Goal: Contribute content

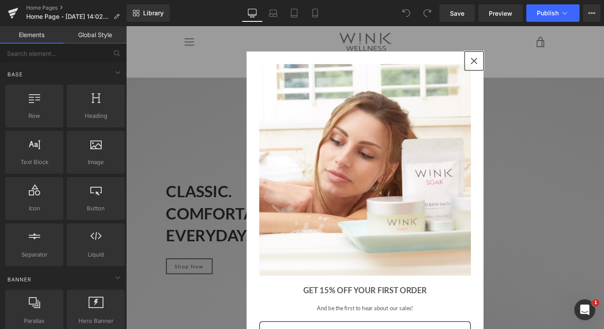
click at [513, 59] on div "Close" at bounding box center [510, 65] width 14 height 14
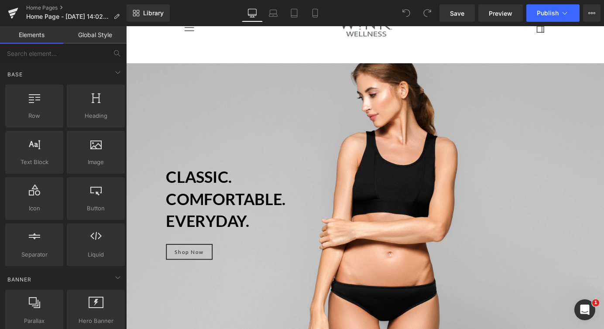
scroll to position [13, 0]
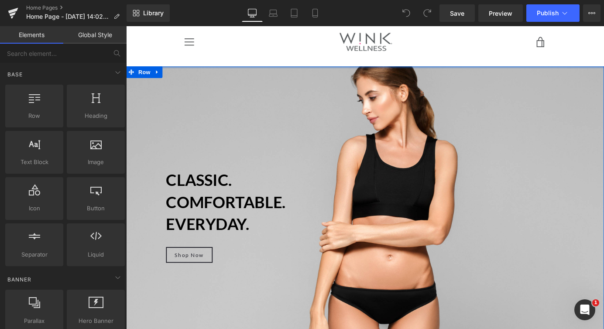
click at [392, 72] on div "Classic. Comfortable. Everyday. Heading Shop Now Button Row Hero Banner Row" at bounding box center [390, 235] width 528 height 331
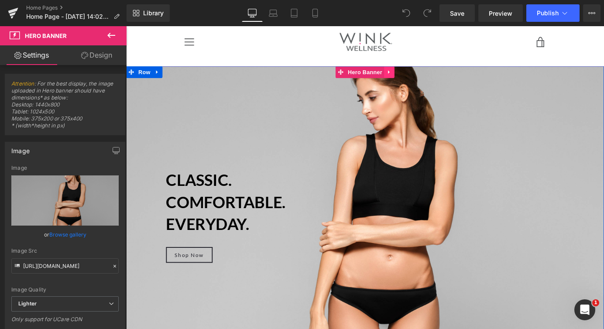
click at [418, 75] on icon at bounding box center [417, 77] width 6 height 7
click at [400, 76] on icon at bounding box center [400, 77] width 6 height 6
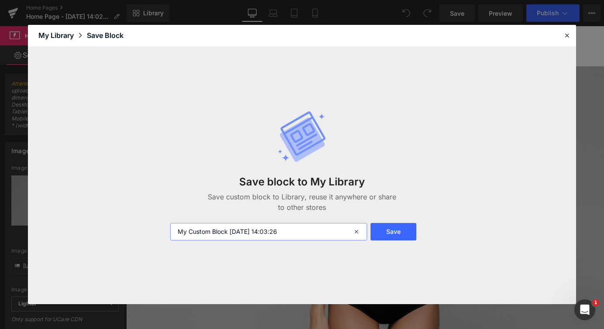
click at [204, 231] on input "My Custom Block 2025-09-02 14:03:26" at bounding box center [268, 231] width 197 height 17
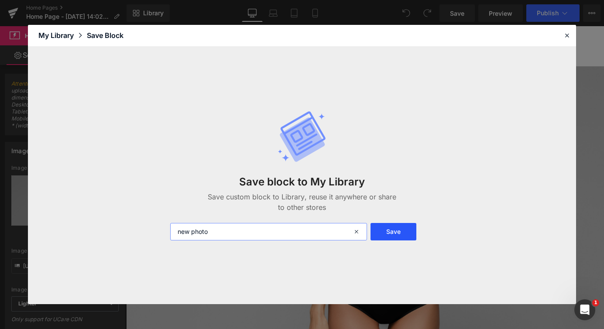
type input "new photo"
click at [397, 230] on button "Save" at bounding box center [393, 231] width 46 height 17
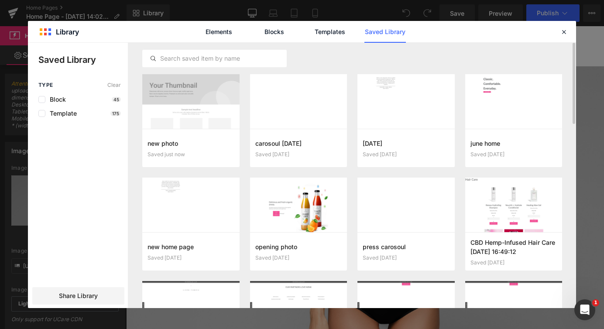
click at [313, 61] on div at bounding box center [352, 58] width 420 height 31
click at [563, 29] on icon at bounding box center [564, 32] width 8 height 8
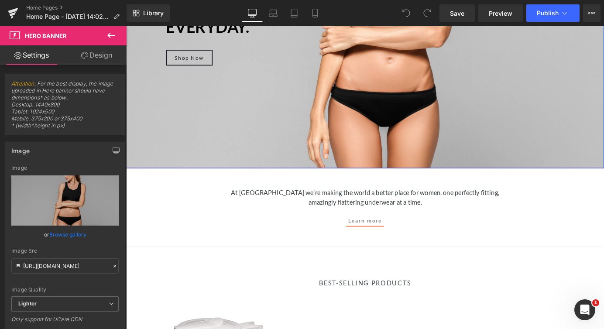
scroll to position [0, 0]
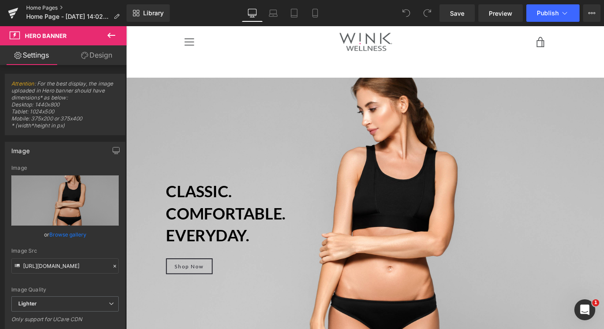
click at [38, 7] on link "Home Pages" at bounding box center [76, 7] width 100 height 7
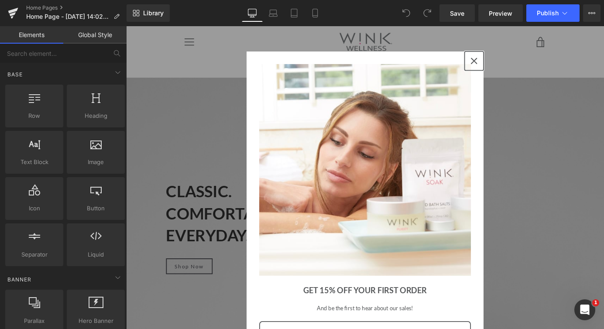
click at [510, 64] on icon "close icon" at bounding box center [510, 64] width 7 height 7
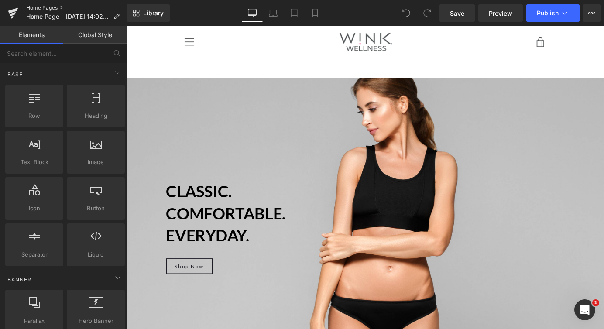
click at [54, 7] on link "Home Pages" at bounding box center [76, 7] width 100 height 7
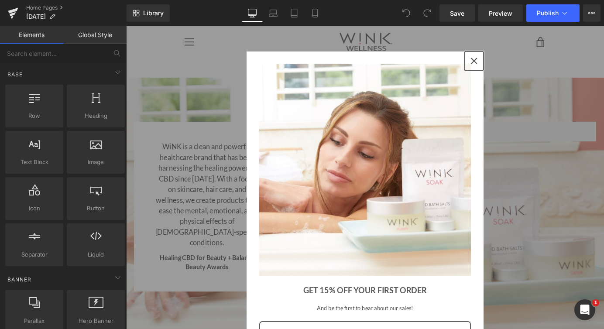
click at [510, 65] on icon "close icon" at bounding box center [510, 64] width 7 height 7
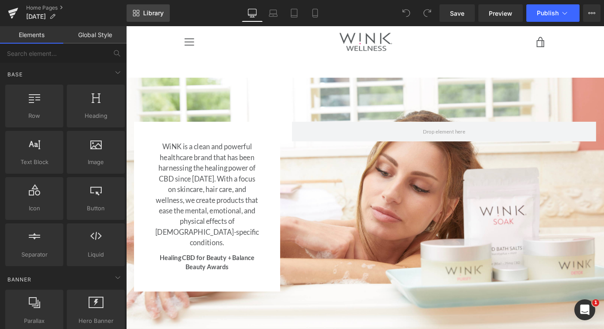
click at [150, 11] on span "Library" at bounding box center [153, 13] width 21 height 8
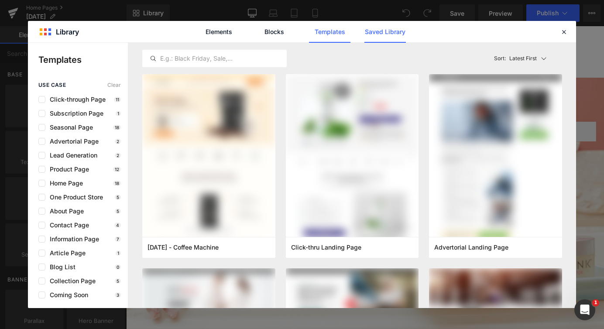
click at [391, 30] on link "Saved Library" at bounding box center [384, 32] width 41 height 22
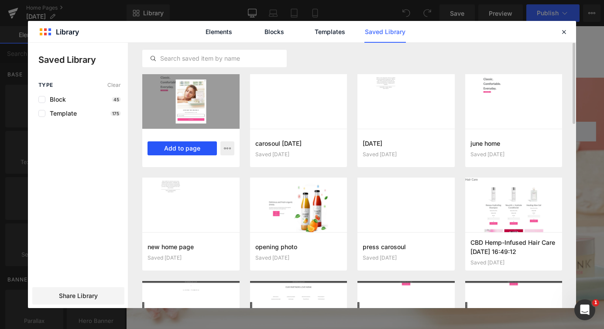
click at [190, 147] on button "Add to page" at bounding box center [181, 148] width 69 height 14
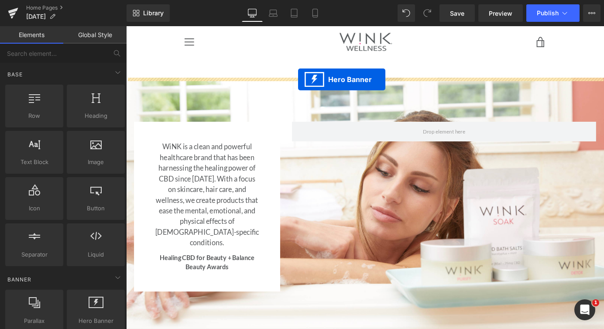
drag, startPoint x: 362, startPoint y: 202, endPoint x: 316, endPoint y: 85, distance: 126.1
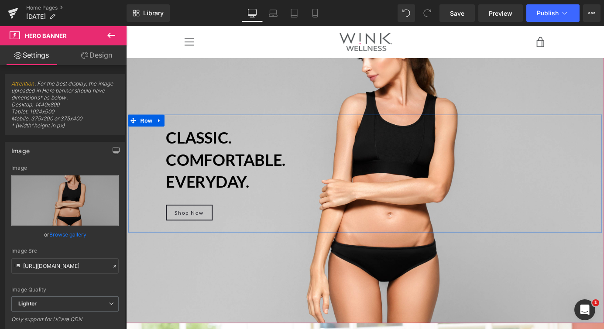
scroll to position [61, 0]
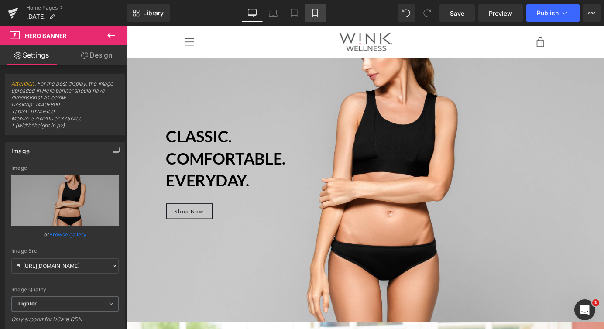
click at [317, 12] on icon at bounding box center [315, 13] width 9 height 9
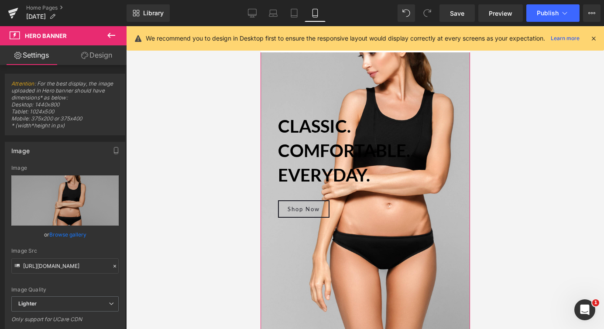
scroll to position [0, 0]
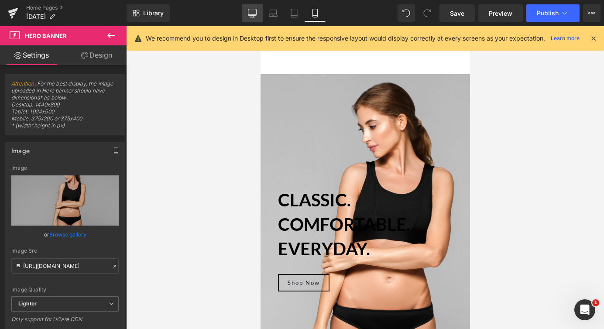
click at [253, 13] on icon at bounding box center [252, 13] width 9 height 9
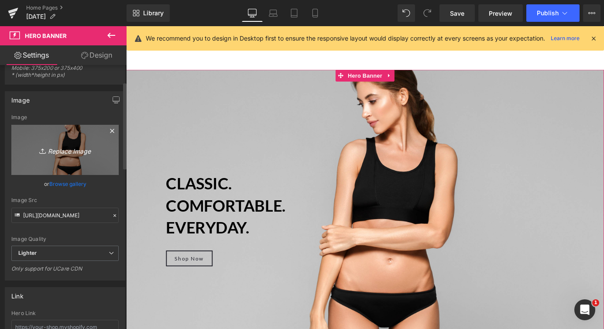
click at [73, 150] on icon "Replace Image" at bounding box center [65, 149] width 70 height 11
type input "C:\fakepath\[DATE] WINK Bundles GLOW_[PHONE_NUMBER].jpeg"
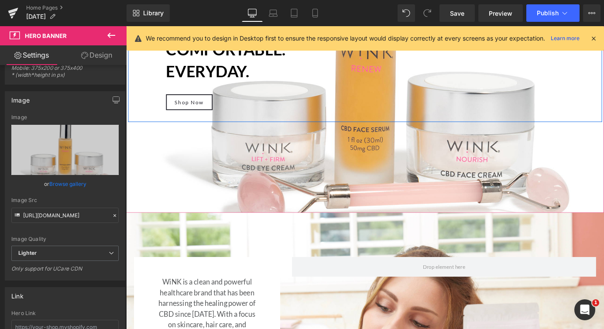
scroll to position [192, 0]
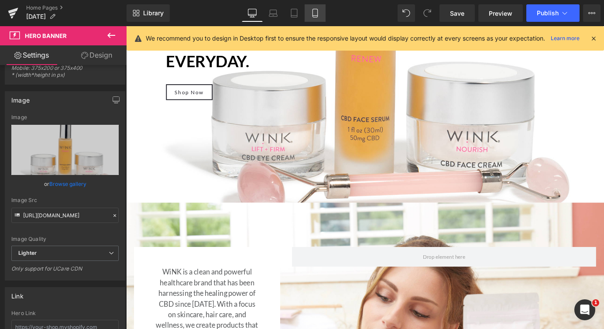
click at [318, 15] on icon at bounding box center [315, 13] width 9 height 9
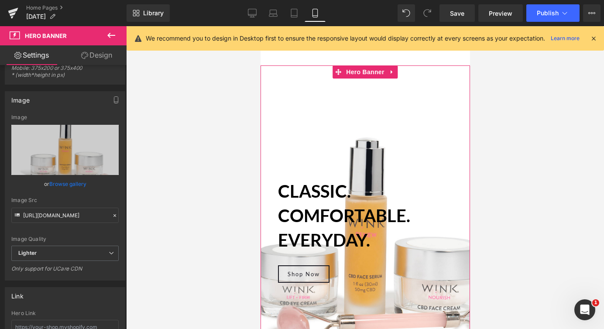
scroll to position [0, 0]
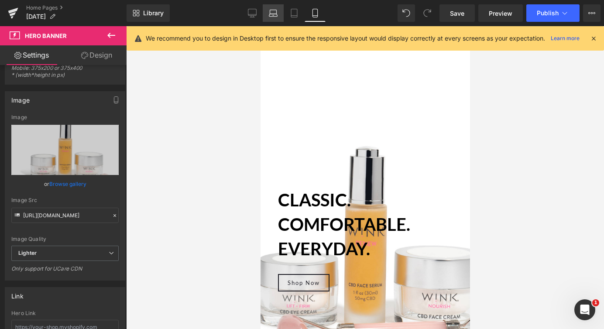
click at [271, 16] on icon at bounding box center [273, 15] width 8 height 3
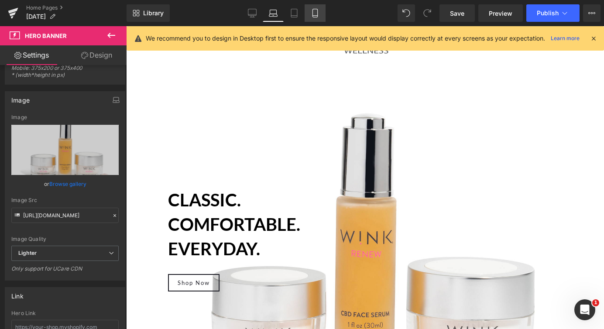
click at [316, 13] on icon at bounding box center [315, 13] width 9 height 9
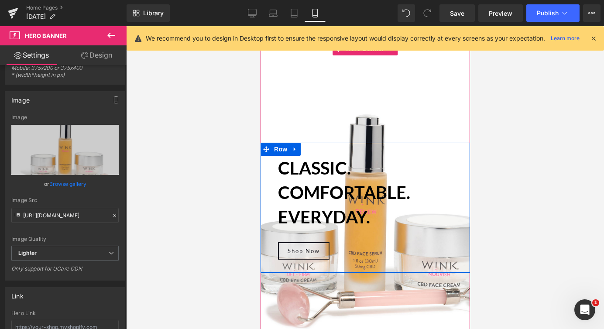
scroll to position [34, 0]
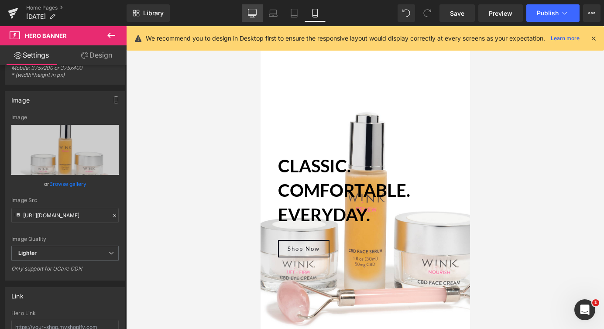
click at [255, 11] on icon at bounding box center [252, 13] width 9 height 9
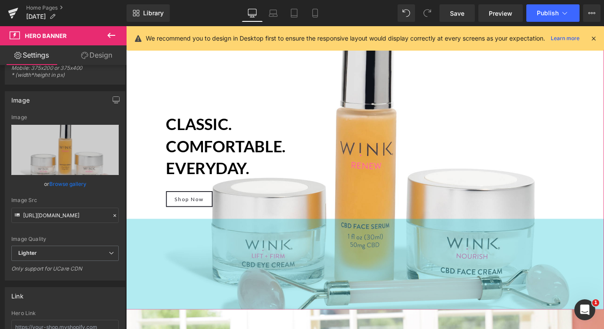
scroll to position [4, 0]
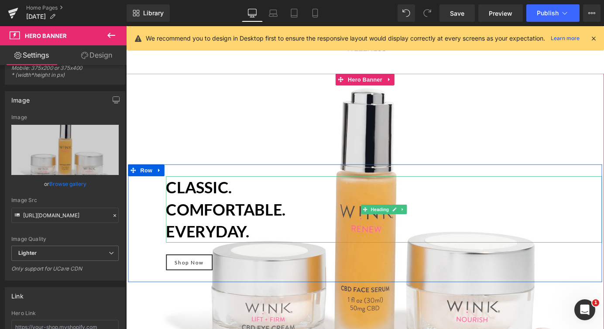
click at [215, 209] on b "Classic." at bounding box center [206, 204] width 73 height 21
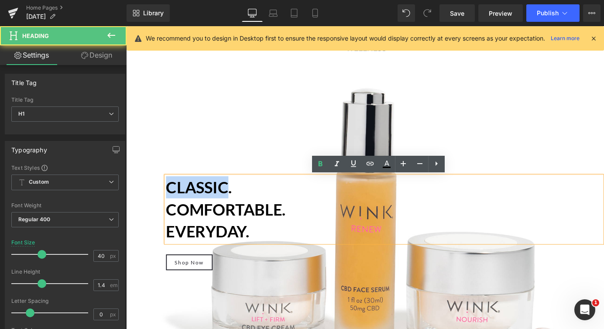
click at [215, 209] on b "Classic." at bounding box center [206, 204] width 73 height 21
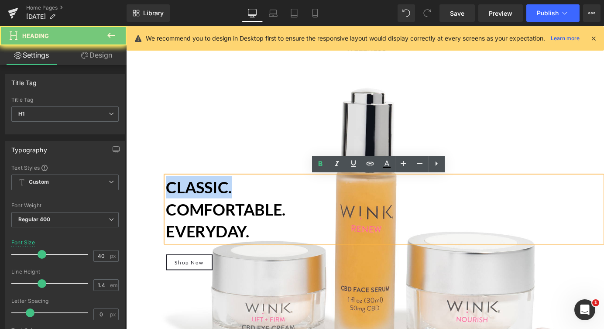
click at [215, 209] on b "Classic." at bounding box center [206, 204] width 73 height 21
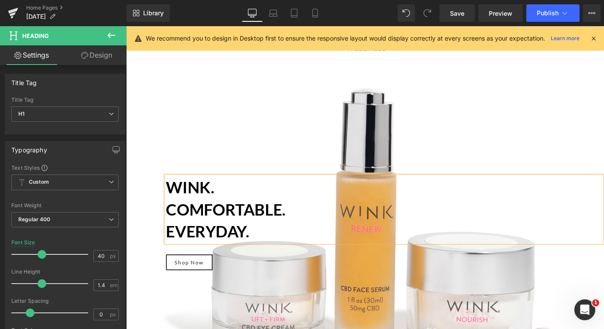
scroll to position [3512, 528]
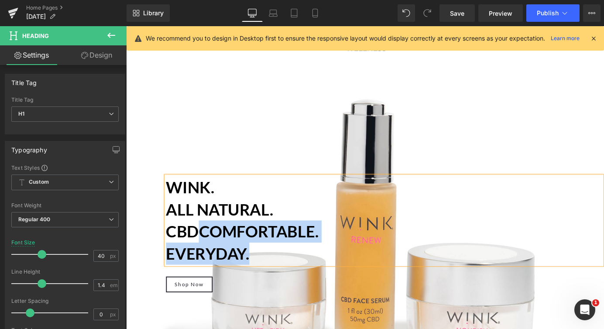
drag, startPoint x: 262, startPoint y: 279, endPoint x: 210, endPoint y: 255, distance: 56.6
click at [210, 255] on div "WINK. All natural. CBDComfortable. Everyday." at bounding box center [411, 241] width 482 height 98
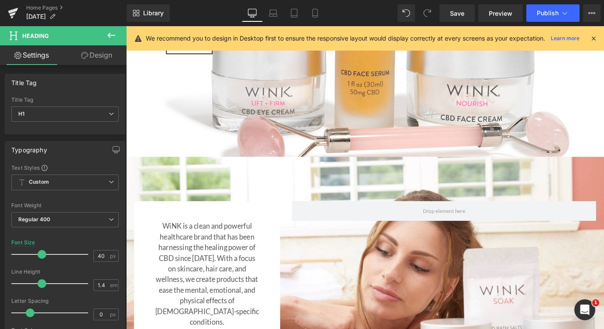
click at [100, 55] on link "Design" at bounding box center [96, 55] width 63 height 20
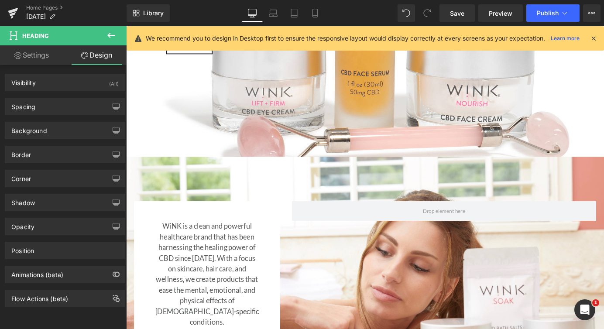
click at [31, 51] on link "Settings" at bounding box center [31, 55] width 63 height 20
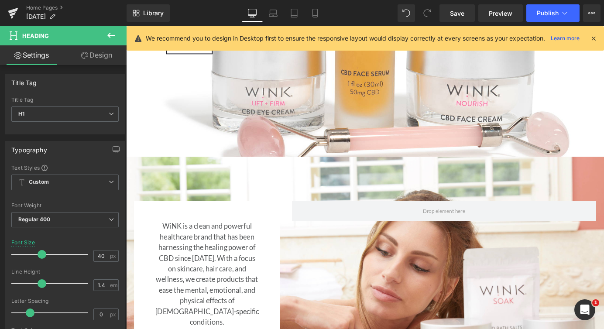
click at [95, 55] on link "Design" at bounding box center [96, 55] width 63 height 20
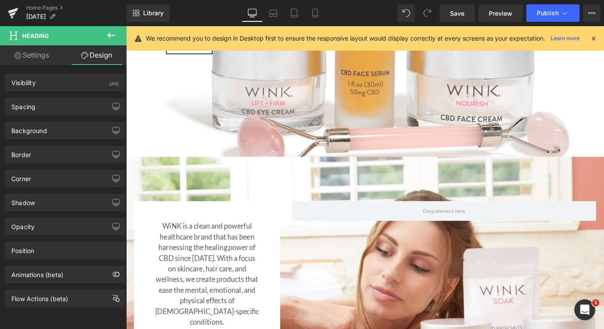
click at [111, 34] on icon at bounding box center [111, 35] width 10 height 10
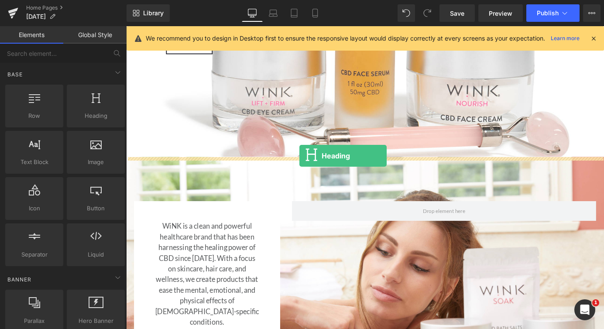
drag, startPoint x: 220, startPoint y: 128, endPoint x: 318, endPoint y: 169, distance: 105.6
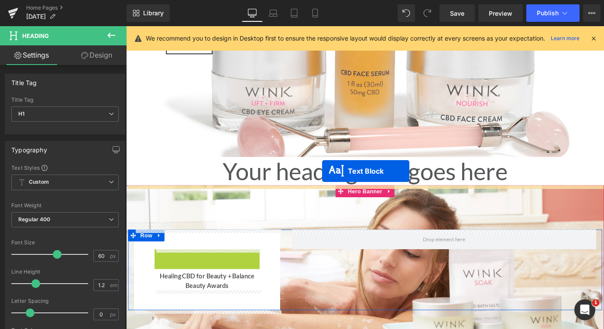
drag, startPoint x: 191, startPoint y: 325, endPoint x: 342, endPoint y: 187, distance: 205.3
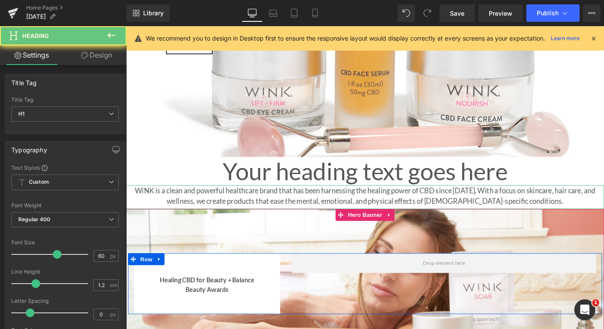
click at [342, 187] on h1 "Your heading text goes here" at bounding box center [390, 186] width 528 height 31
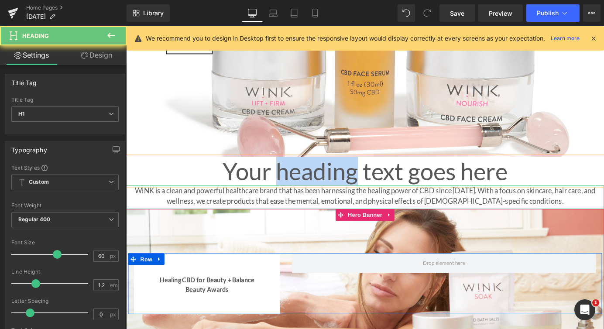
click at [342, 187] on h1 "Your heading text goes here" at bounding box center [390, 186] width 528 height 31
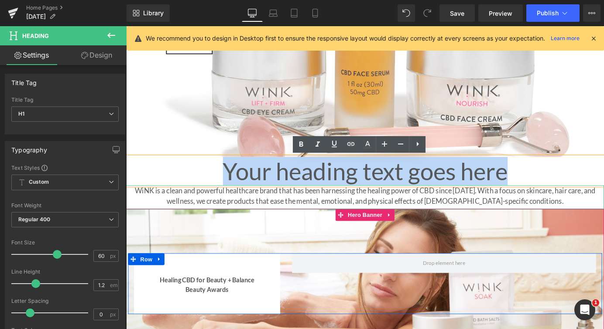
click at [342, 187] on h1 "Your heading text goes here" at bounding box center [390, 186] width 528 height 31
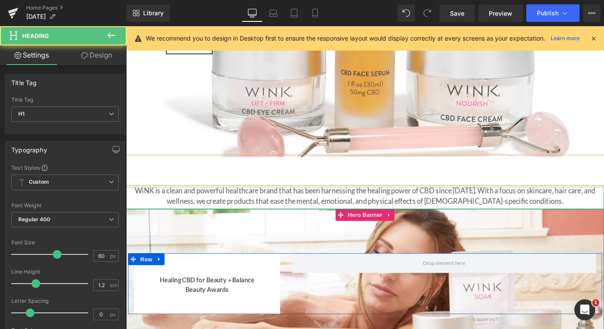
drag, startPoint x: 354, startPoint y: 196, endPoint x: 327, endPoint y: 196, distance: 26.6
click at [327, 196] on h1 at bounding box center [390, 186] width 528 height 31
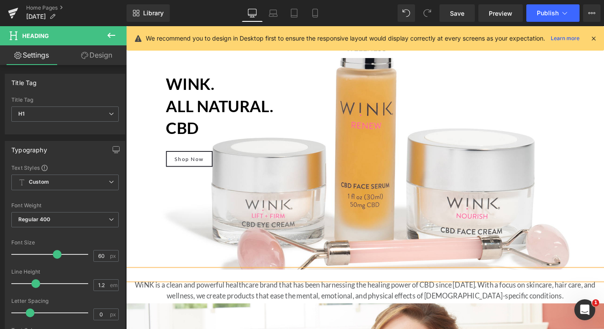
scroll to position [111, 0]
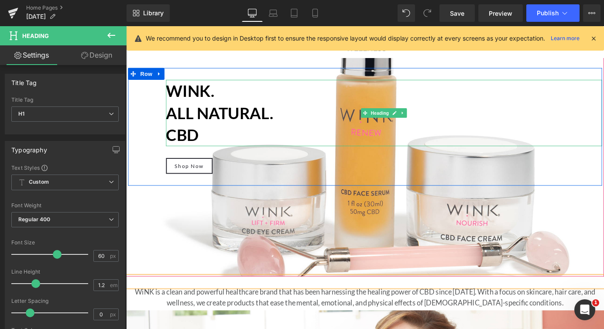
click at [222, 149] on h1 "CBD" at bounding box center [411, 146] width 482 height 24
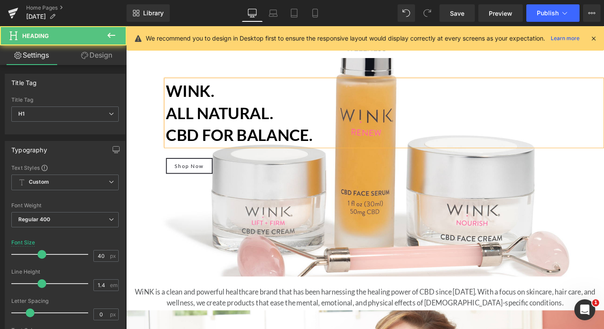
drag, startPoint x: 340, startPoint y: 148, endPoint x: 170, endPoint y: 98, distance: 177.8
click at [170, 98] on div "WINK. All natural. CBD for balance." at bounding box center [411, 122] width 482 height 73
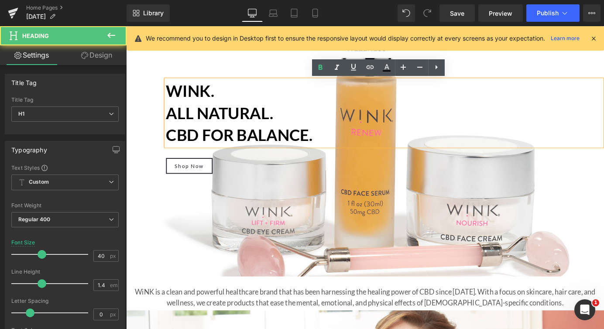
click at [283, 123] on b "All natural." at bounding box center [229, 122] width 118 height 21
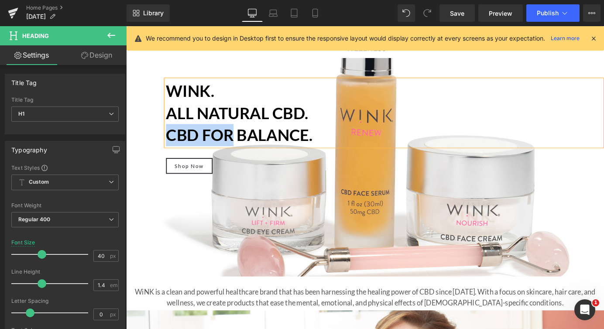
drag, startPoint x: 244, startPoint y: 145, endPoint x: 171, endPoint y: 146, distance: 72.4
click at [171, 146] on b "CBD for balance." at bounding box center [251, 146] width 162 height 21
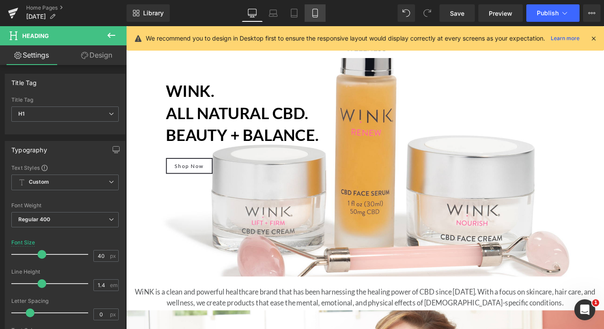
click at [315, 14] on icon at bounding box center [315, 13] width 9 height 9
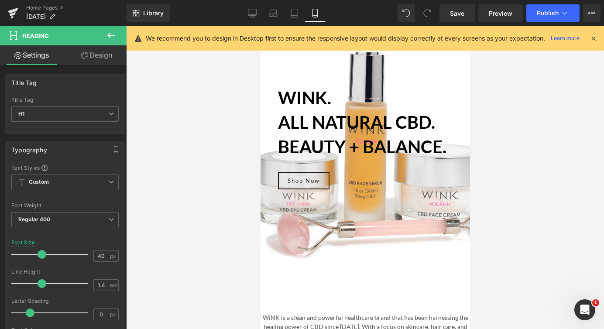
scroll to position [6461, 209]
click at [252, 14] on icon at bounding box center [252, 13] width 9 height 9
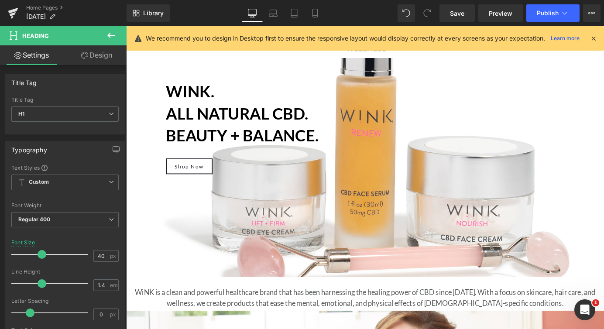
scroll to position [3440, 528]
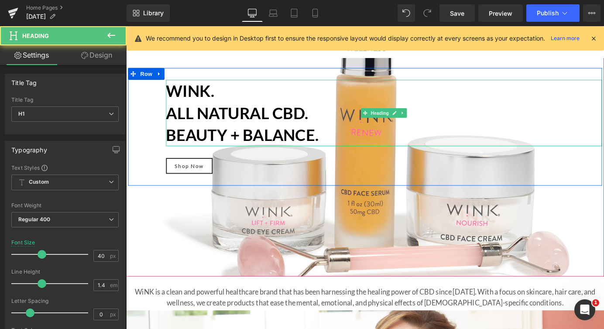
click at [257, 142] on b "Beauty + balance." at bounding box center [254, 146] width 168 height 21
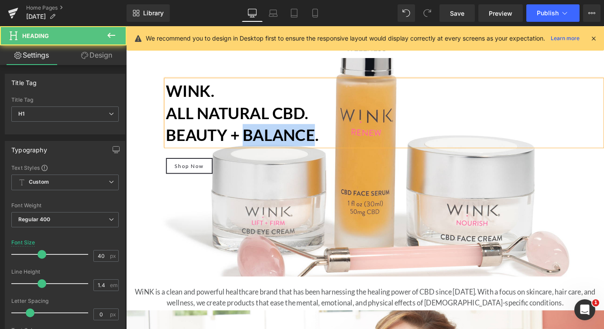
click at [257, 142] on b "Beauty + balance." at bounding box center [254, 146] width 168 height 21
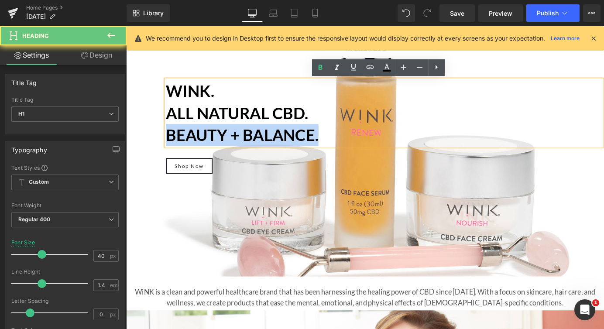
click at [257, 142] on b "Beauty + balance." at bounding box center [254, 146] width 168 height 21
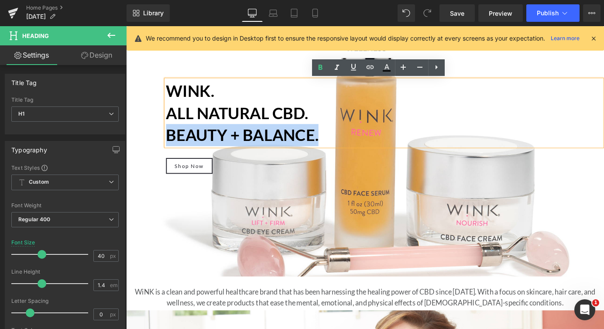
click at [312, 140] on b "Beauty + balance." at bounding box center [254, 146] width 168 height 21
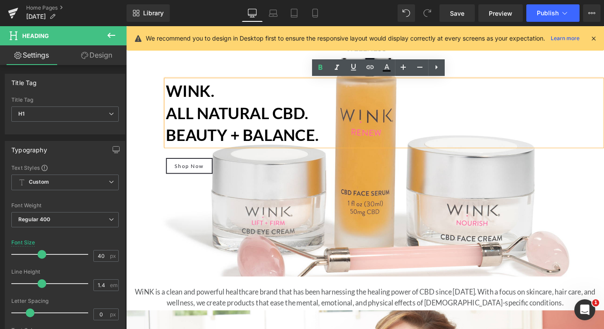
drag, startPoint x: 340, startPoint y: 141, endPoint x: 168, endPoint y: 97, distance: 178.0
click at [170, 97] on div "WINK. All natural CBD. Beauty + balance." at bounding box center [411, 122] width 482 height 73
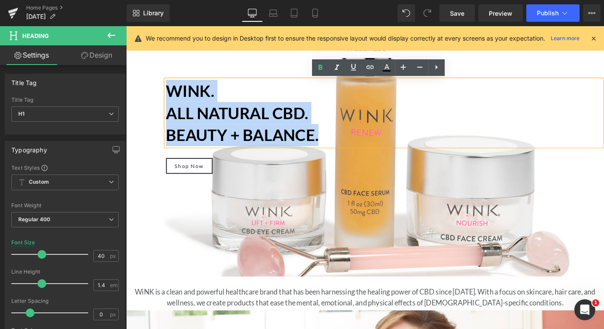
drag, startPoint x: 342, startPoint y: 146, endPoint x: 175, endPoint y: 101, distance: 173.8
click at [175, 101] on div "WINK. All natural CBD. Beauty + balance." at bounding box center [411, 122] width 482 height 73
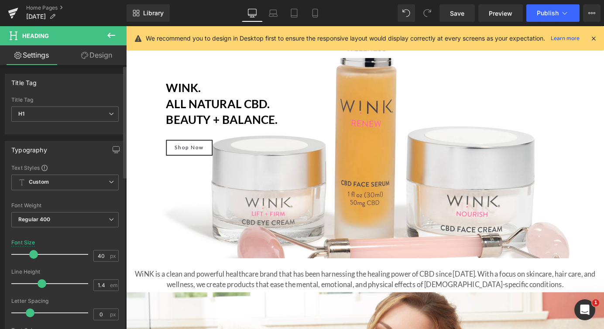
scroll to position [4, 4]
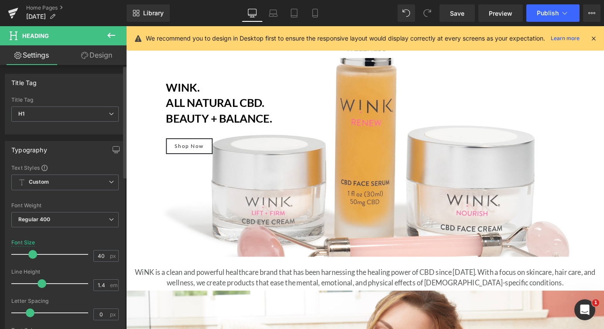
drag, startPoint x: 40, startPoint y: 254, endPoint x: 31, endPoint y: 254, distance: 8.7
click at [31, 254] on span at bounding box center [32, 254] width 9 height 9
click at [277, 17] on icon at bounding box center [273, 13] width 9 height 9
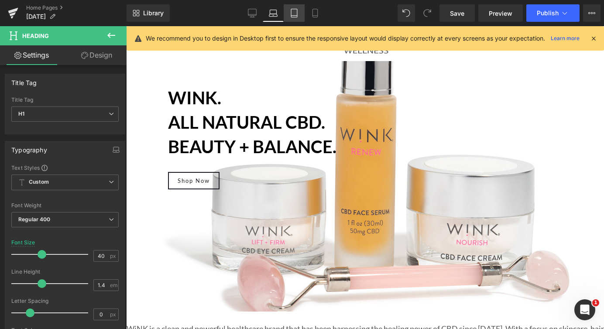
scroll to position [3601, 478]
click at [294, 15] on icon at bounding box center [294, 13] width 9 height 9
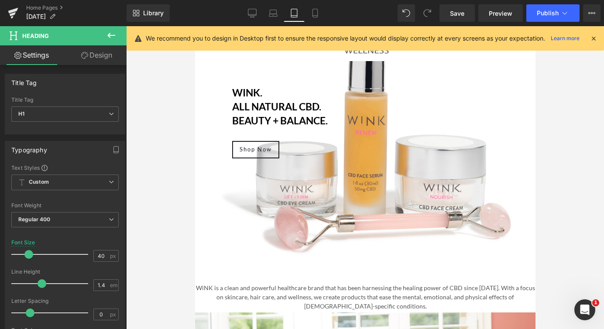
scroll to position [3372, 340]
click at [276, 14] on icon at bounding box center [273, 15] width 8 height 3
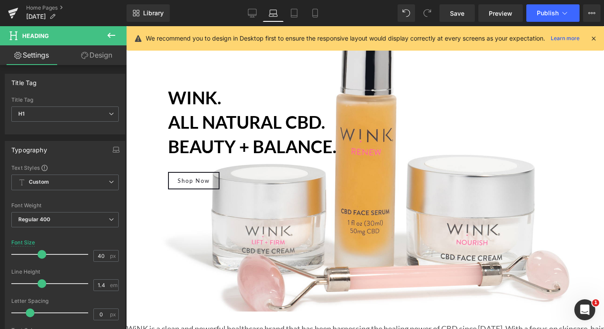
scroll to position [3601, 478]
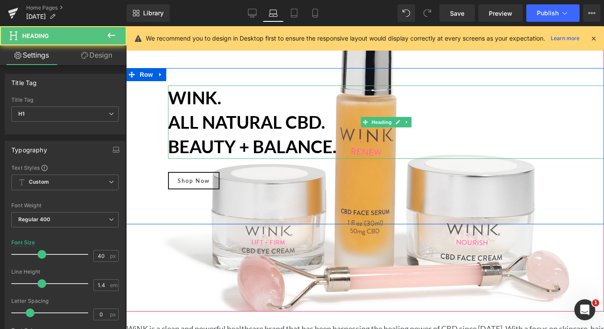
click at [248, 141] on b "Beauty + balance." at bounding box center [252, 146] width 168 height 21
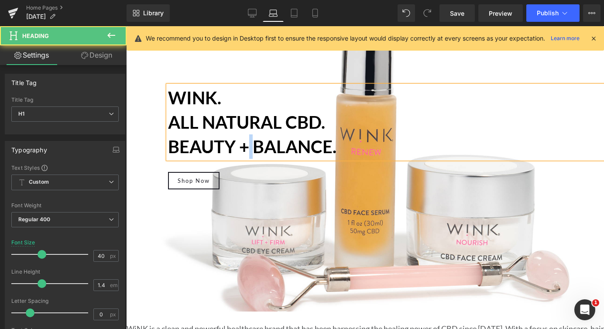
click at [248, 141] on b "Beauty + balance." at bounding box center [252, 146] width 168 height 21
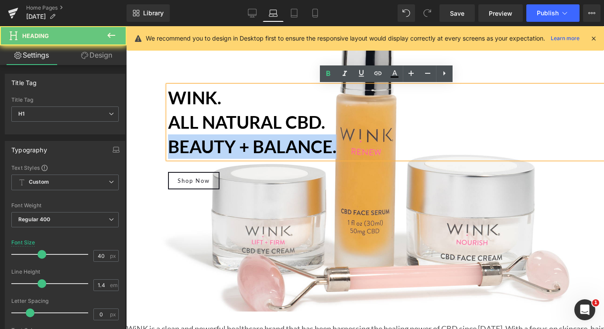
click at [248, 141] on b "Beauty + balance." at bounding box center [252, 146] width 168 height 21
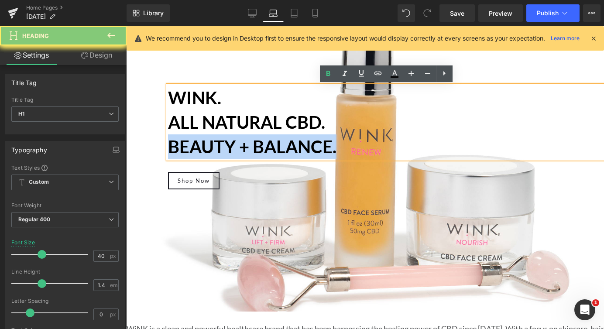
click at [248, 141] on b "Beauty + balance." at bounding box center [252, 146] width 168 height 21
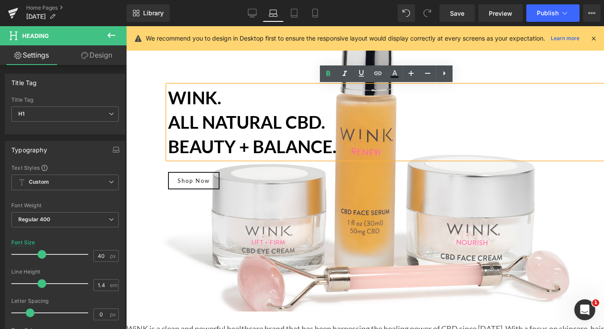
click at [301, 134] on h1 "All natural CBD." at bounding box center [386, 122] width 436 height 24
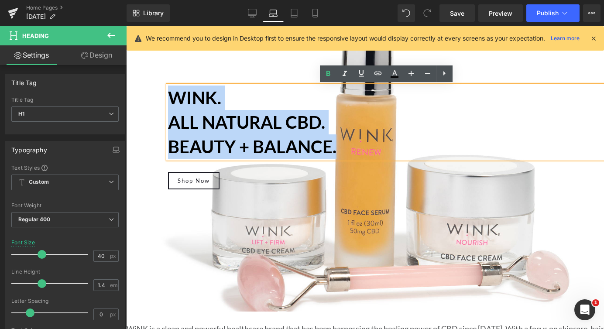
drag, startPoint x: 337, startPoint y: 150, endPoint x: 162, endPoint y: 97, distance: 182.6
click at [162, 97] on div "WINK. All natural CBD. Beauty + balance. Heading Shop Now [GEOGRAPHIC_DATA]" at bounding box center [365, 146] width 478 height 156
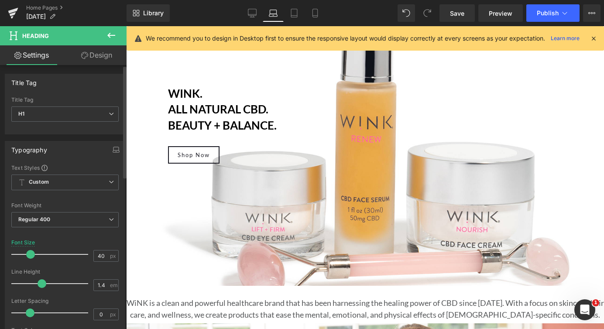
scroll to position [3570, 478]
drag, startPoint x: 40, startPoint y: 253, endPoint x: 30, endPoint y: 253, distance: 10.5
click at [30, 253] on span at bounding box center [31, 254] width 9 height 9
click at [293, 15] on icon at bounding box center [294, 13] width 9 height 9
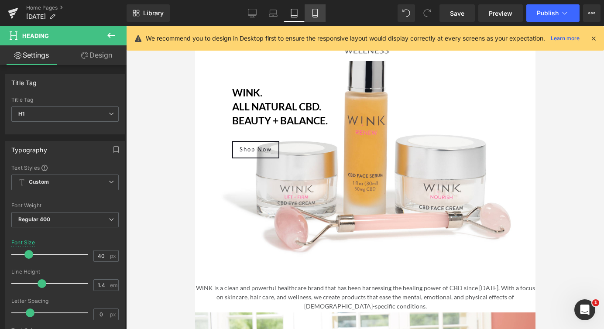
click at [314, 11] on icon at bounding box center [315, 13] width 9 height 9
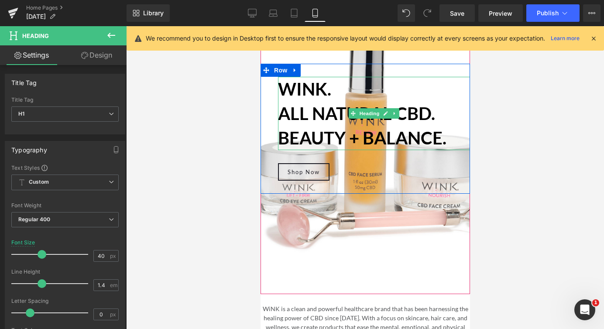
click at [370, 141] on b "Beauty + balance." at bounding box center [361, 137] width 168 height 21
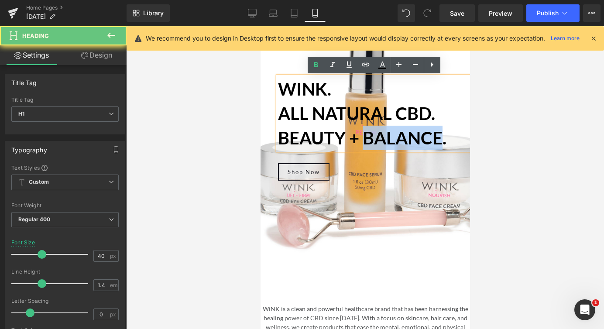
click at [370, 141] on b "Beauty + balance." at bounding box center [361, 137] width 168 height 21
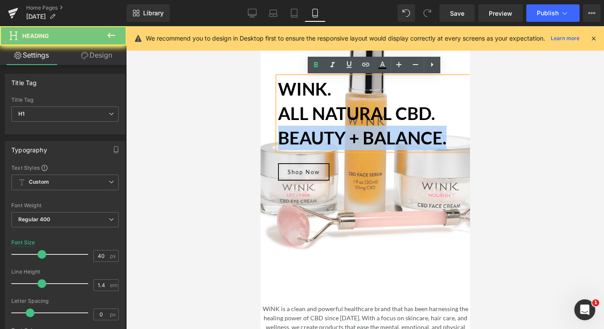
click at [370, 141] on b "Beauty + balance." at bounding box center [361, 137] width 168 height 21
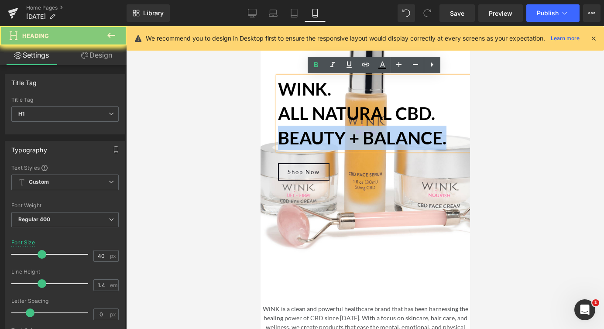
click at [401, 137] on b "Beauty + balance." at bounding box center [361, 137] width 168 height 21
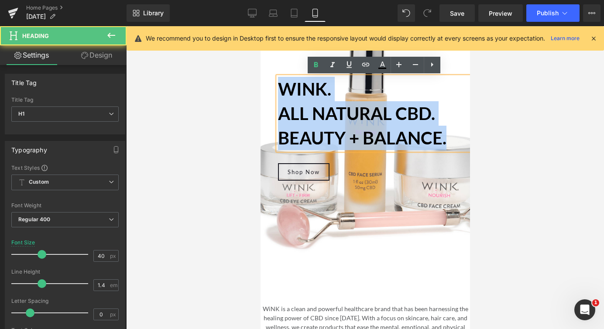
drag, startPoint x: 452, startPoint y: 136, endPoint x: 279, endPoint y: 88, distance: 178.8
click at [279, 88] on div "WINK. All natural CBD. Beauty + balance." at bounding box center [373, 113] width 192 height 73
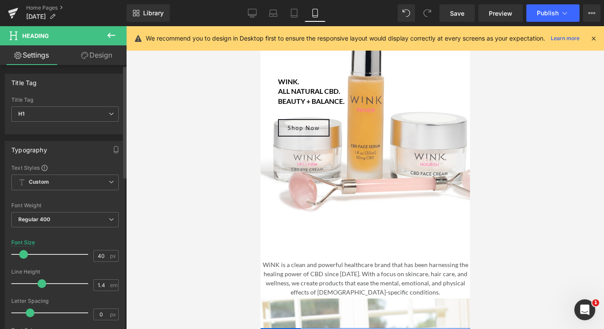
drag, startPoint x: 40, startPoint y: 253, endPoint x: 22, endPoint y: 253, distance: 17.9
click at [22, 253] on span at bounding box center [23, 254] width 9 height 9
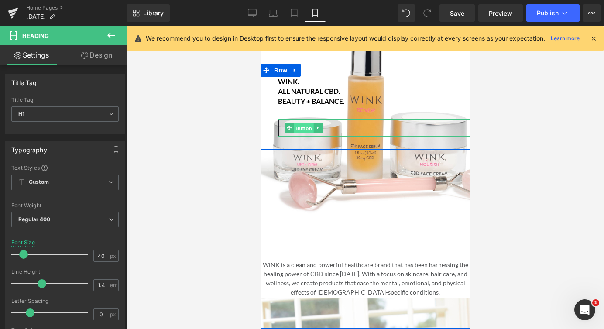
click at [305, 127] on span "Button" at bounding box center [303, 128] width 20 height 10
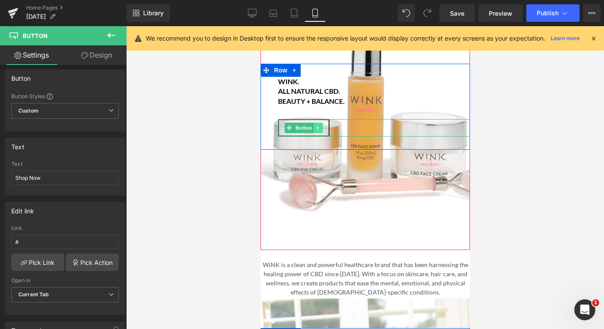
click at [318, 127] on icon at bounding box center [317, 128] width 1 height 3
click at [325, 127] on link at bounding box center [322, 128] width 9 height 10
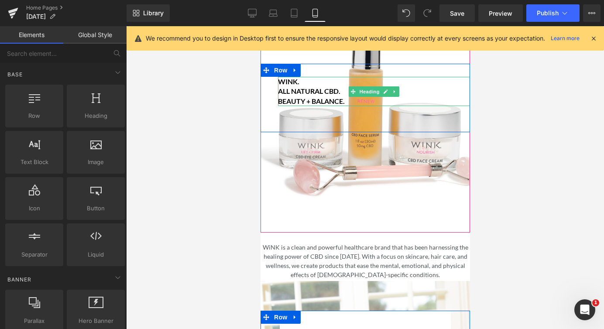
click at [346, 101] on h1 "Beauty + balance." at bounding box center [373, 101] width 192 height 10
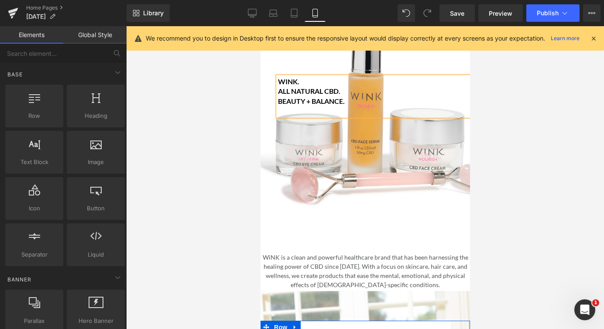
click at [217, 176] on div at bounding box center [365, 177] width 478 height 303
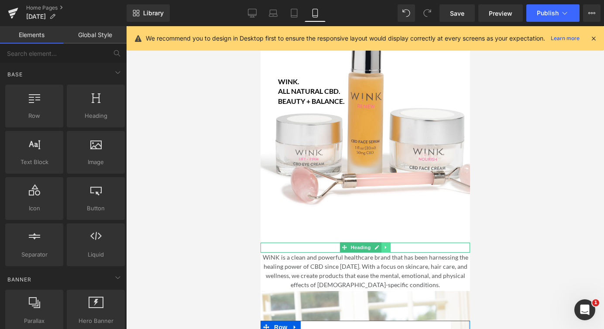
click at [386, 245] on icon at bounding box center [385, 247] width 5 height 5
click at [392, 247] on icon at bounding box center [390, 247] width 5 height 5
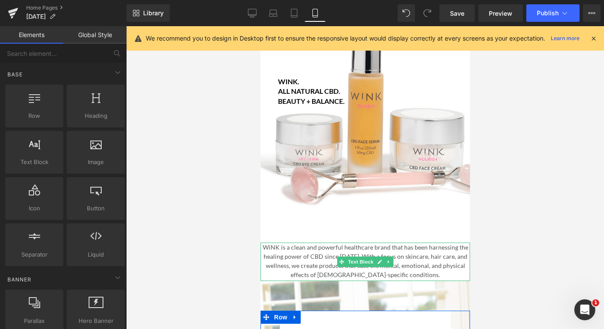
click at [407, 264] on div "WiNK is a clean and powerful healthcare brand that has been harnessing the heal…" at bounding box center [364, 262] width 209 height 38
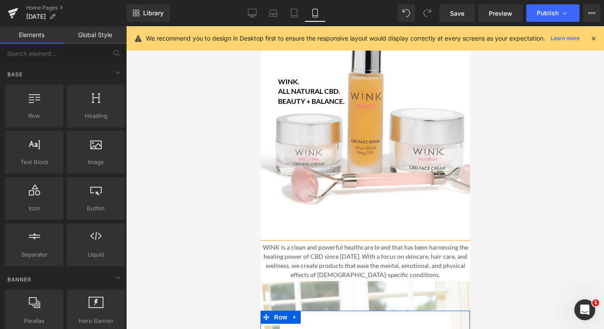
click at [216, 204] on div at bounding box center [365, 177] width 478 height 303
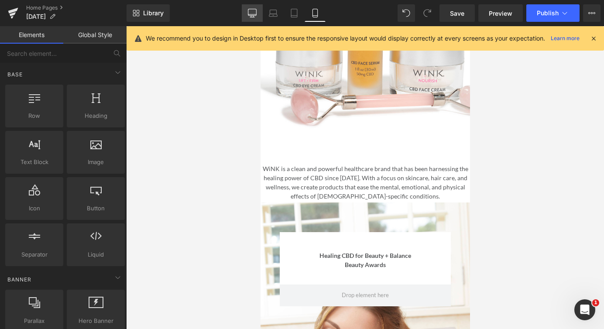
click at [254, 15] on icon at bounding box center [252, 12] width 8 height 7
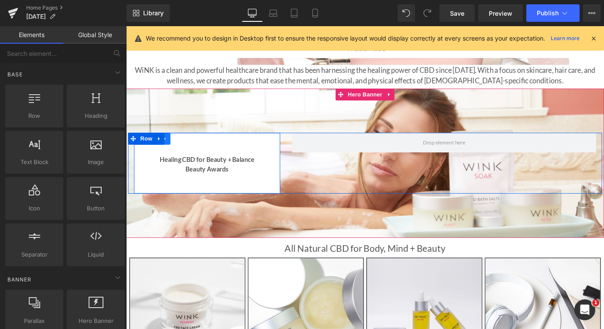
click at [171, 148] on icon at bounding box center [169, 150] width 6 height 7
click at [193, 149] on icon at bounding box center [192, 150] width 6 height 7
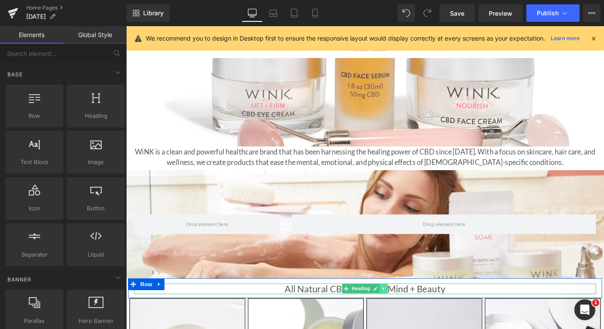
click at [413, 315] on link at bounding box center [410, 316] width 9 height 10
click at [416, 316] on icon at bounding box center [415, 316] width 5 height 5
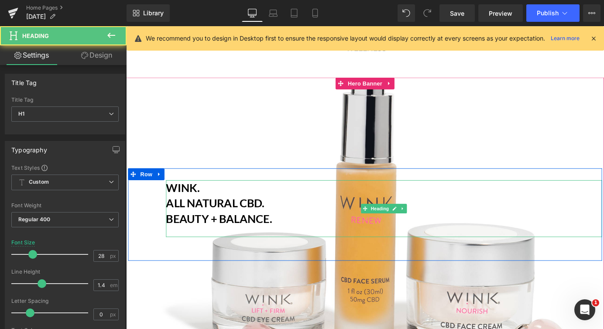
click at [217, 238] on b "Beauty + balance." at bounding box center [228, 238] width 117 height 15
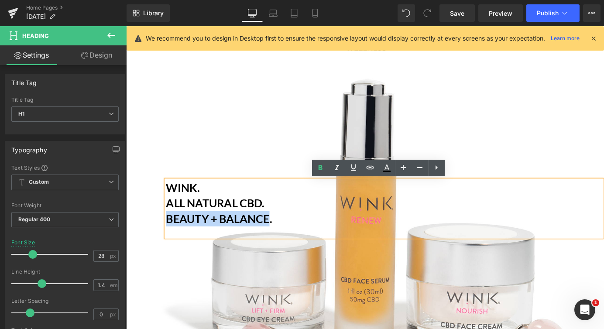
drag, startPoint x: 284, startPoint y: 239, endPoint x: 171, endPoint y: 237, distance: 113.9
click at [171, 237] on b "Beauty + balance." at bounding box center [228, 238] width 117 height 15
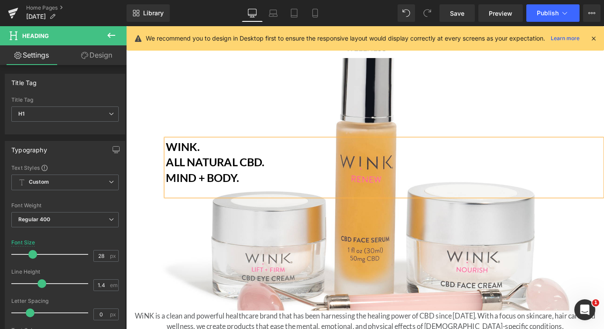
scroll to position [0, 0]
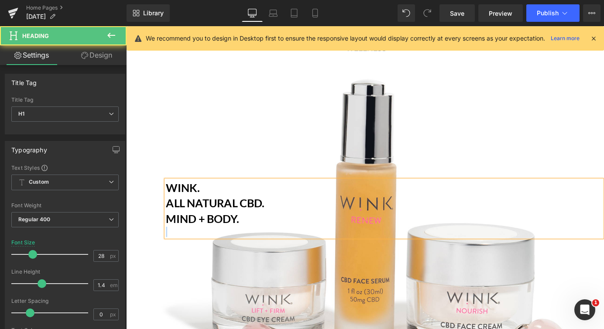
drag, startPoint x: 257, startPoint y: 239, endPoint x: 169, endPoint y: 202, distance: 94.8
click at [170, 202] on div "WINK. All natural CBD. MIND + Body." at bounding box center [411, 227] width 482 height 63
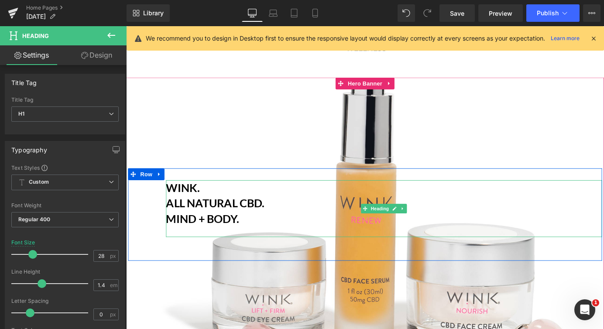
click at [259, 239] on h1 "MIND + Body." at bounding box center [411, 238] width 482 height 17
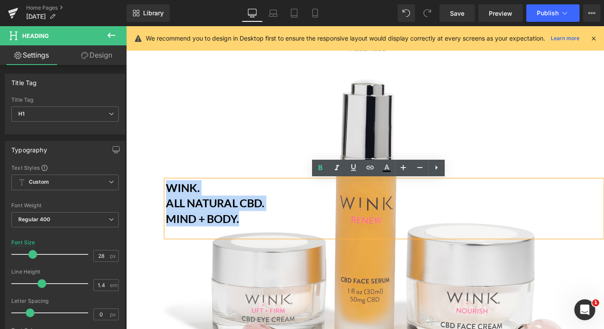
drag, startPoint x: 259, startPoint y: 239, endPoint x: 171, endPoint y: 207, distance: 93.0
click at [171, 207] on div "WINK. All natural CBD. MIND + Body." at bounding box center [411, 227] width 482 height 63
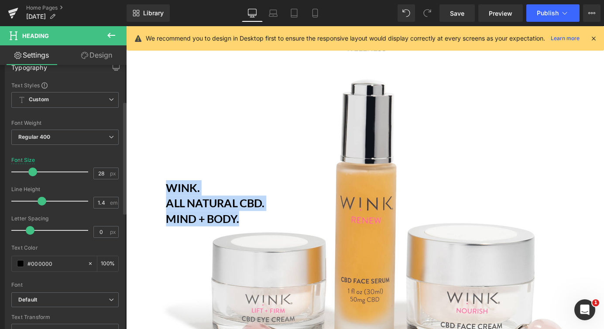
scroll to position [84, 0]
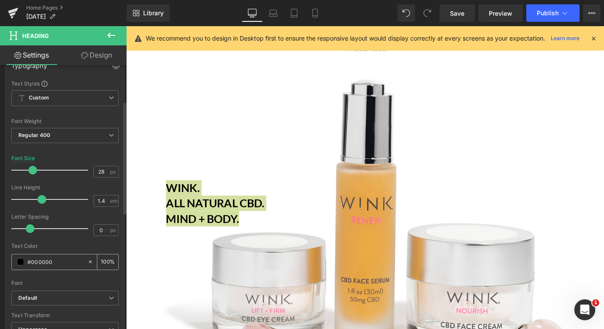
drag, startPoint x: 58, startPoint y: 259, endPoint x: 16, endPoint y: 258, distance: 42.3
click at [16, 258] on div "#000000" at bounding box center [49, 261] width 75 height 15
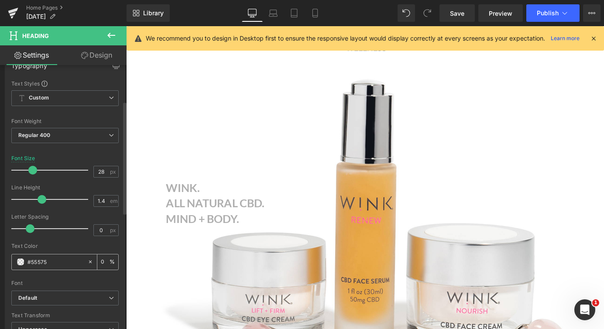
type input "#555759"
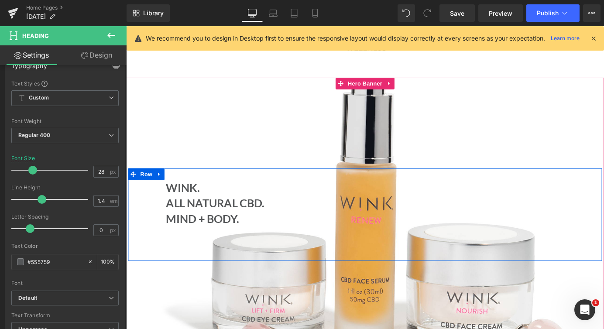
click at [181, 272] on div "WINK. All natural CBD. MIND + Body. Heading Row 40px" at bounding box center [390, 234] width 524 height 102
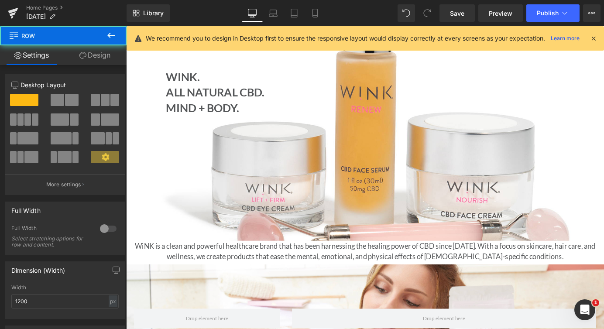
scroll to position [132, 0]
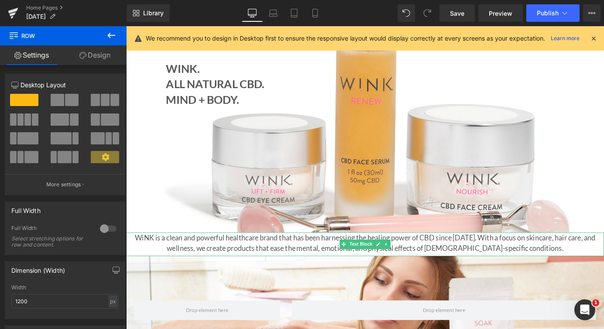
click at [236, 269] on div "WiNK is a clean and powerful healthcare brand that has been harnessing the heal…" at bounding box center [390, 267] width 528 height 26
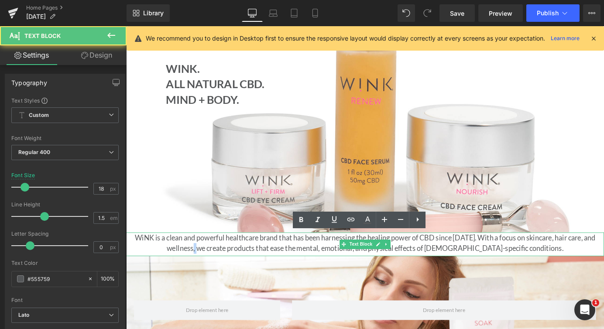
click at [236, 269] on div "WiNK is a clean and powerful healthcare brand that has been harnessing the heal…" at bounding box center [390, 267] width 528 height 26
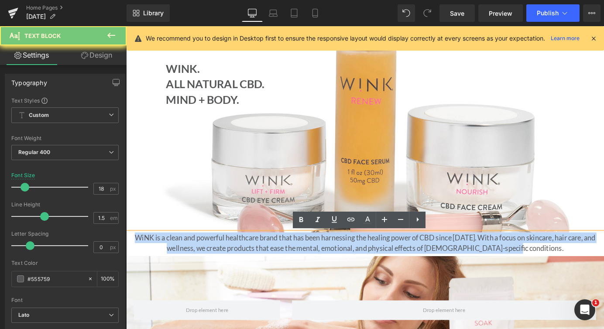
click at [236, 269] on div "WiNK is a clean and powerful healthcare brand that has been harnessing the heal…" at bounding box center [390, 267] width 528 height 26
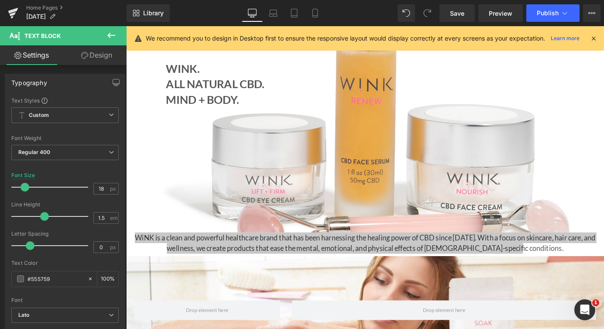
click at [110, 38] on icon at bounding box center [111, 35] width 10 height 10
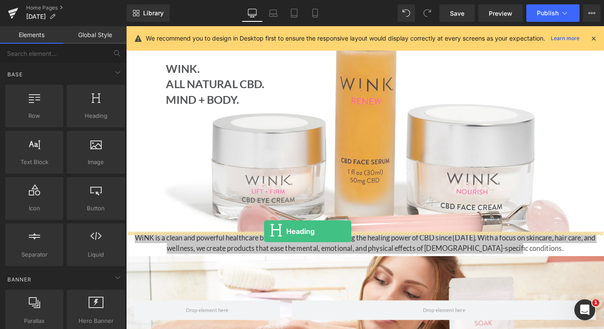
drag, startPoint x: 222, startPoint y: 124, endPoint x: 278, endPoint y: 253, distance: 141.0
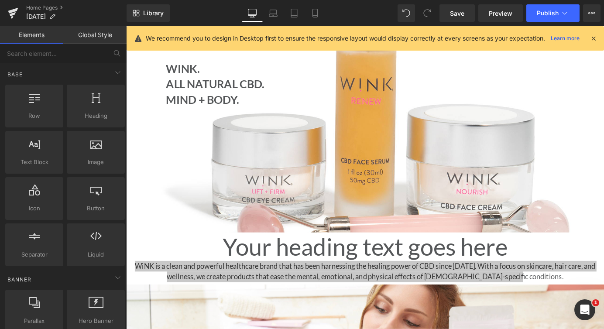
scroll to position [3397, 528]
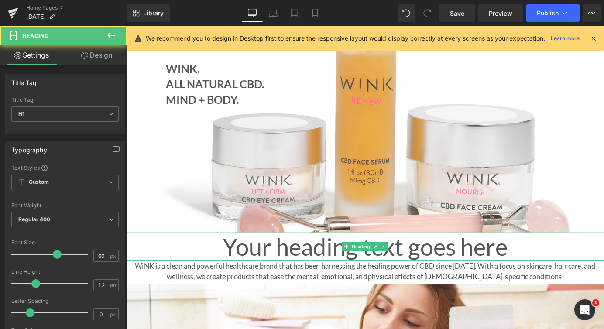
click at [321, 270] on h1 "Your heading text goes here" at bounding box center [390, 269] width 528 height 31
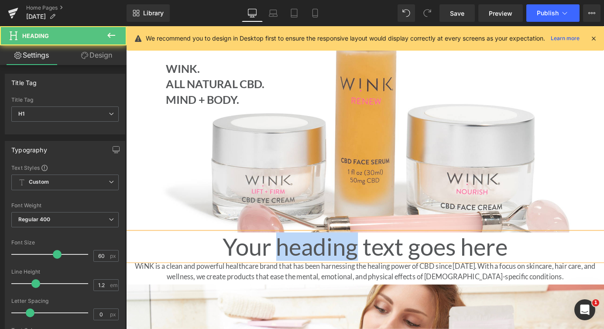
click at [321, 270] on h1 "Your heading text goes here" at bounding box center [390, 269] width 528 height 31
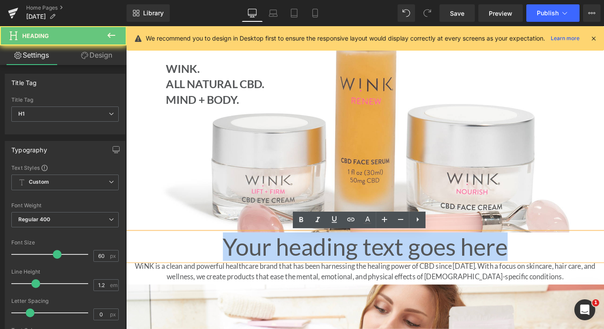
click at [321, 270] on h1 "Your heading text goes here" at bounding box center [390, 269] width 528 height 31
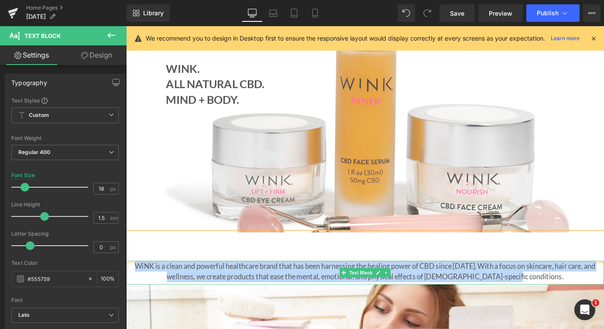
drag, startPoint x: 591, startPoint y: 304, endPoint x: 131, endPoint y: 290, distance: 460.0
click at [131, 290] on div "WiNK is a clean and powerful healthcare brand that has been harnessing the heal…" at bounding box center [390, 298] width 528 height 26
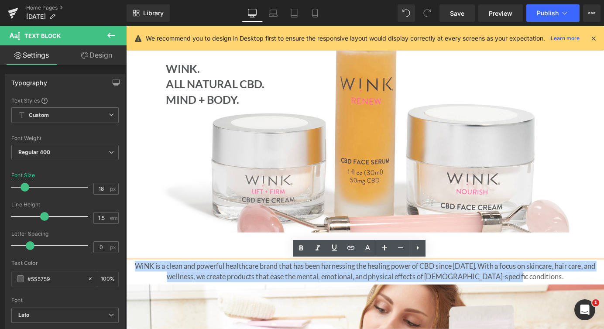
copy div "WiNK is a clean and powerful healthcare brand that has been harnessing the heal…"
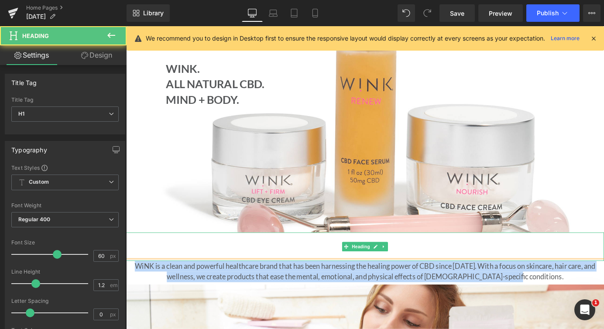
click at [353, 267] on h1 at bounding box center [390, 269] width 528 height 31
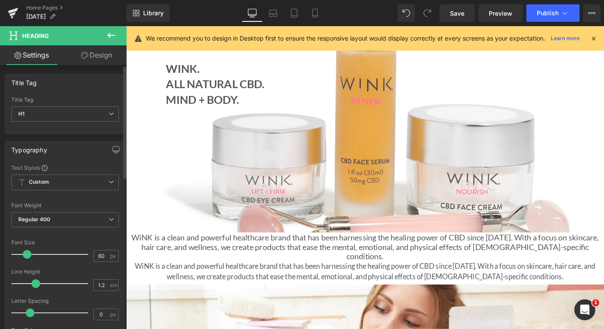
scroll to position [4, 4]
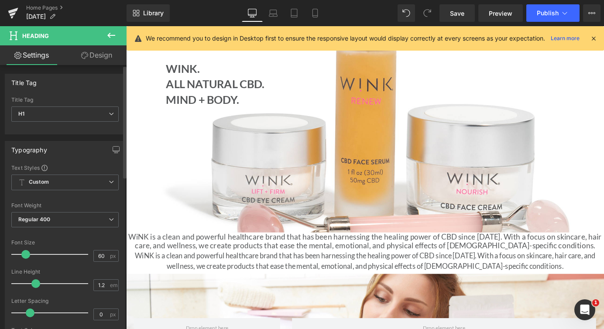
drag, startPoint x: 56, startPoint y: 252, endPoint x: 25, endPoint y: 250, distance: 30.6
click at [25, 250] on span at bounding box center [25, 254] width 9 height 9
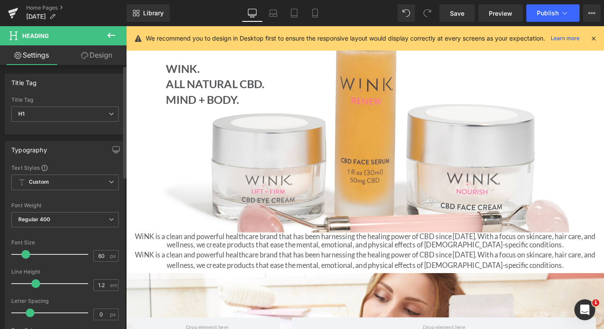
scroll to position [4, 4]
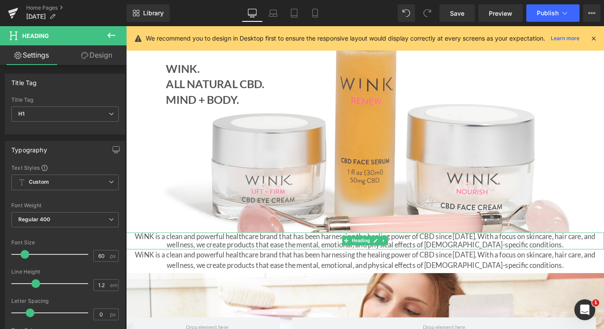
click at [145, 257] on h1 "WiNK is a clean and powerful healthcare brand that has been harnessing the heal…" at bounding box center [390, 263] width 528 height 19
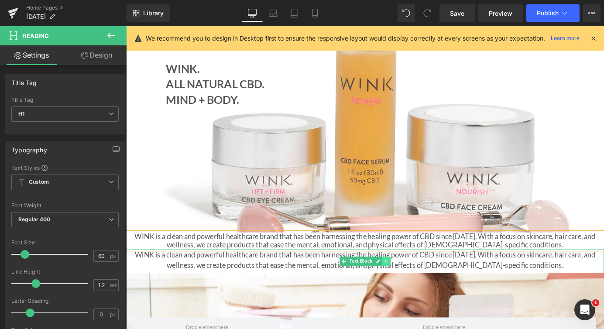
click at [413, 282] on link at bounding box center [413, 286] width 9 height 10
click at [419, 285] on icon at bounding box center [418, 285] width 5 height 5
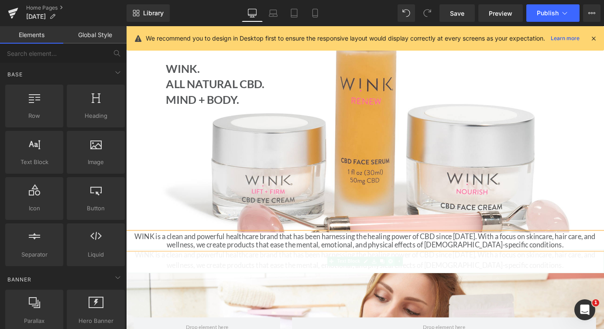
scroll to position [3358, 528]
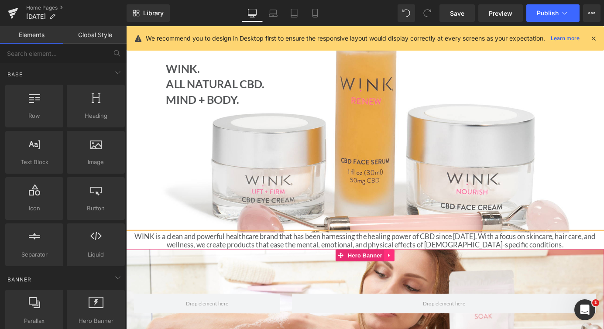
click at [419, 279] on icon at bounding box center [417, 279] width 6 height 7
click at [424, 280] on icon at bounding box center [423, 279] width 6 height 6
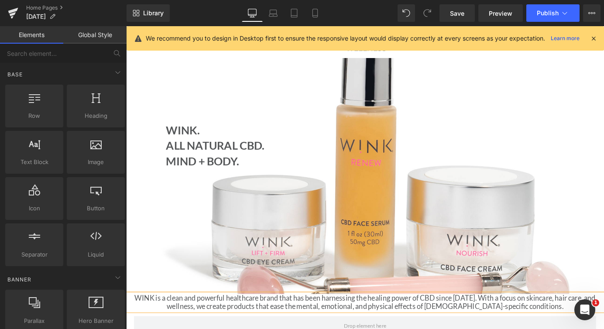
click at [251, 329] on h1 "WINK is a clean and powerful healthcare brand that has been harnessing the heal…" at bounding box center [390, 331] width 528 height 19
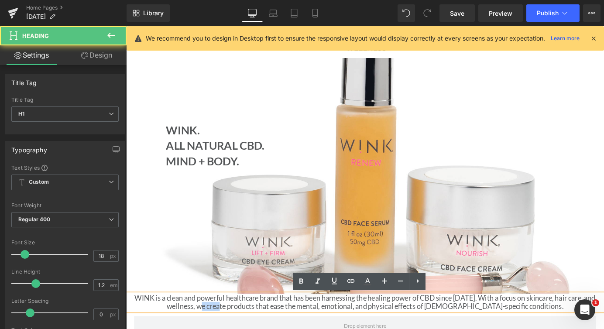
click at [251, 329] on h1 "WINK is a clean and powerful healthcare brand that has been harnessing the heal…" at bounding box center [390, 331] width 528 height 19
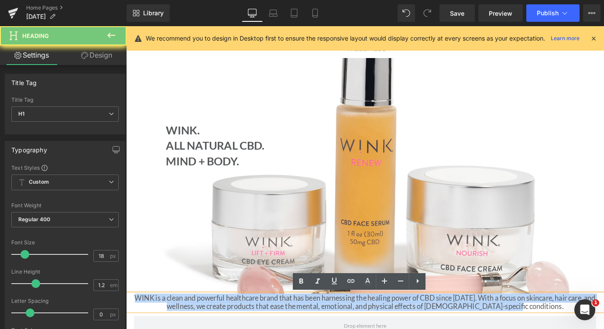
click at [251, 329] on h1 "WINK is a clean and powerful healthcare brand that has been harnessing the heal…" at bounding box center [390, 331] width 528 height 19
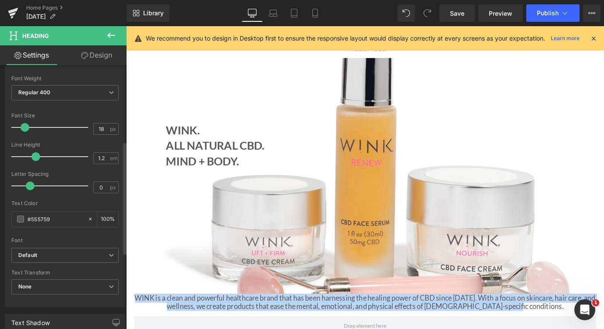
scroll to position [178, 0]
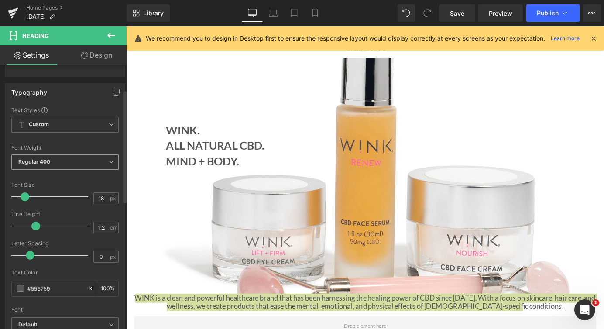
click at [62, 164] on span "Regular 400" at bounding box center [64, 161] width 107 height 15
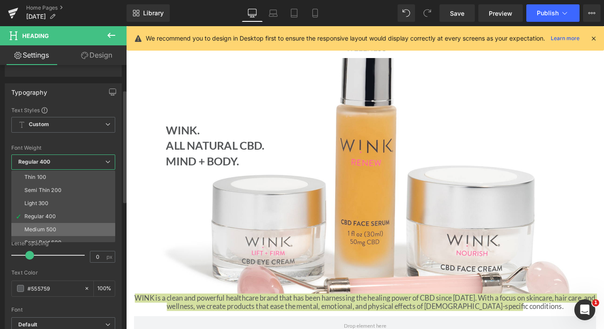
click at [45, 224] on li "Medium 500" at bounding box center [65, 229] width 108 height 13
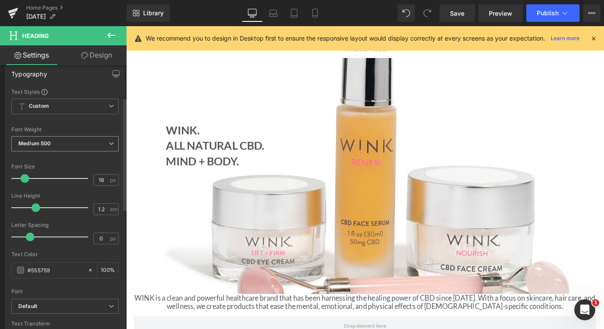
click at [51, 141] on b "Medium 500" at bounding box center [34, 143] width 32 height 7
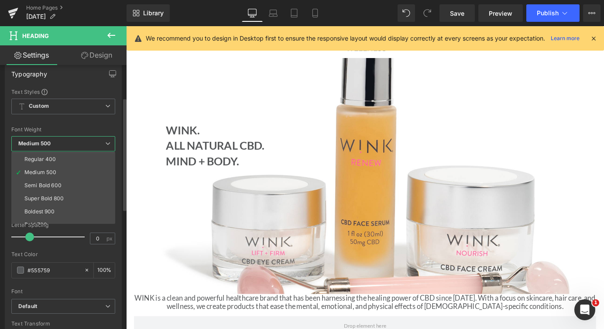
click at [50, 180] on li "Semi Bold 600" at bounding box center [65, 185] width 108 height 13
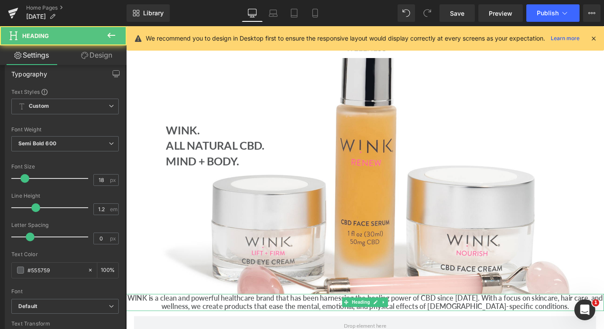
click at [313, 329] on h1 "WINK is a clean and powerful healthcare brand that has been harnessing the heal…" at bounding box center [390, 331] width 528 height 19
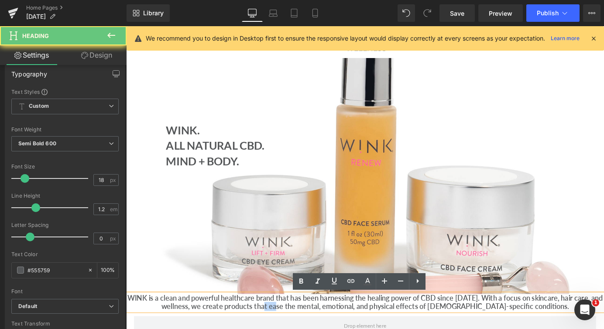
click at [313, 329] on h1 "WINK is a clean and powerful healthcare brand that has been harnessing the heal…" at bounding box center [390, 331] width 528 height 19
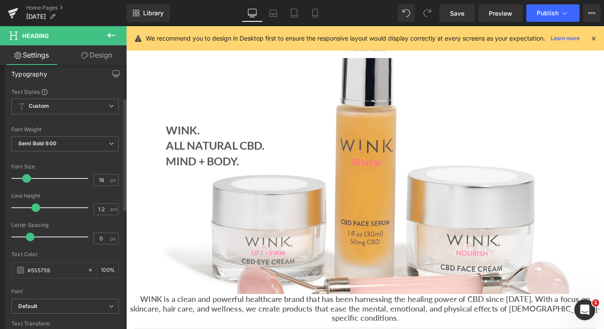
click at [26, 179] on span at bounding box center [26, 178] width 9 height 9
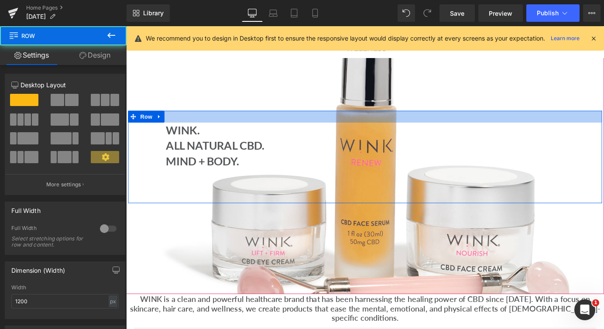
click at [274, 130] on div at bounding box center [390, 126] width 524 height 13
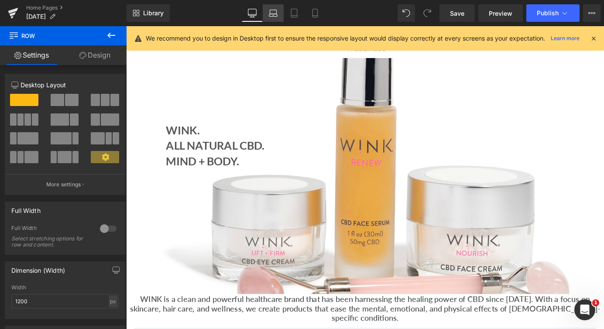
click at [274, 12] on icon at bounding box center [273, 13] width 9 height 9
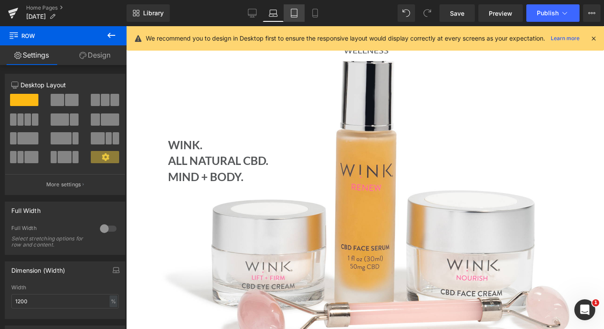
click at [290, 10] on icon at bounding box center [294, 13] width 9 height 9
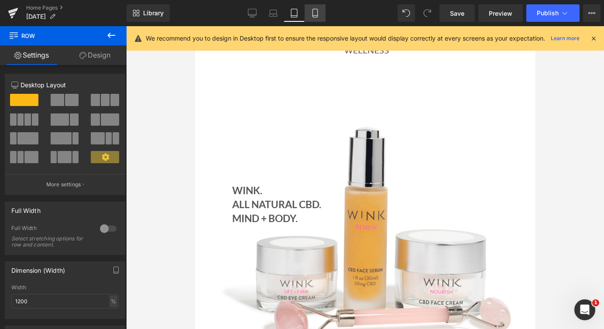
click at [316, 14] on icon at bounding box center [315, 13] width 9 height 9
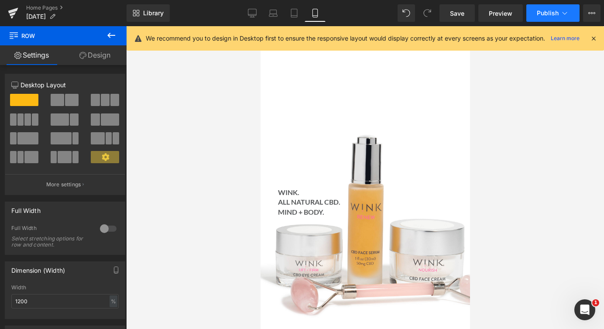
click at [567, 12] on icon at bounding box center [564, 13] width 9 height 9
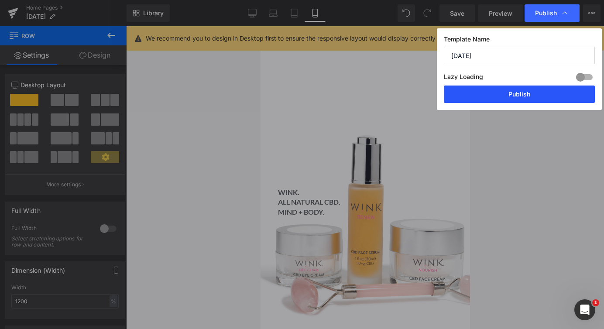
click at [520, 90] on button "Publish" at bounding box center [519, 94] width 151 height 17
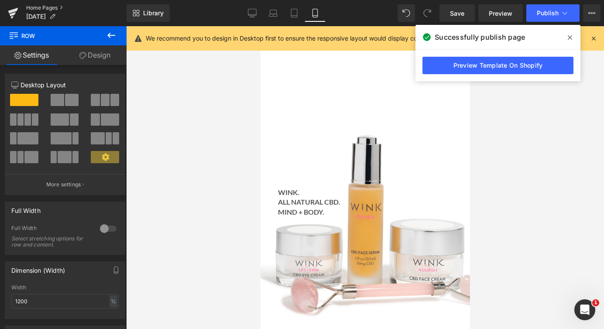
click at [46, 7] on link "Home Pages" at bounding box center [76, 7] width 100 height 7
